Goal: Find contact information: Find contact information

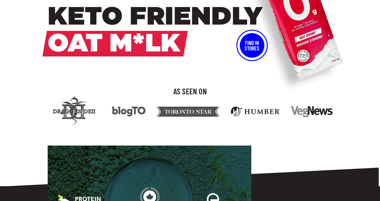
scroll to position [27, 0]
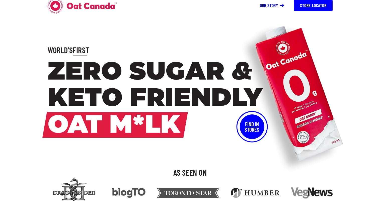
click at [265, 7] on link "Our story" at bounding box center [272, 6] width 24 height 6
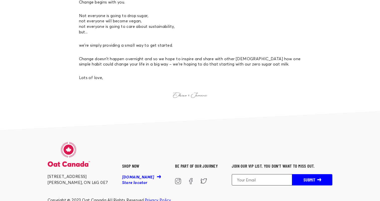
scroll to position [676, 0]
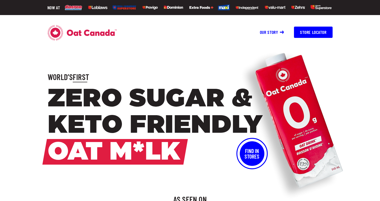
click at [95, 33] on icon at bounding box center [92, 33] width 50 height 7
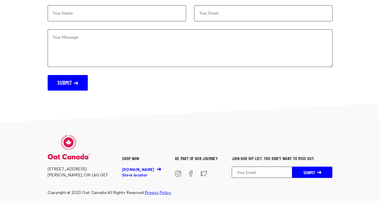
scroll to position [1617, 0]
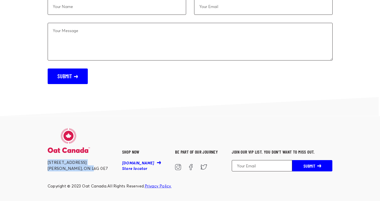
drag, startPoint x: 93, startPoint y: 169, endPoint x: 47, endPoint y: 163, distance: 46.7
click at [47, 163] on div "[STREET_ADDRESS] SHOP NOW [DOMAIN_NAME] Store locator Be part of our journey Jo…" at bounding box center [190, 158] width 301 height 61
copy div "[STREET_ADDRESS]"
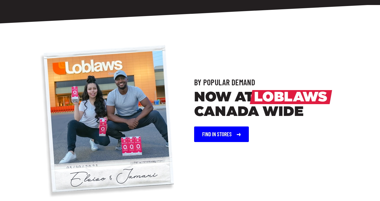
scroll to position [402, 0]
